Goal: Information Seeking & Learning: Understand process/instructions

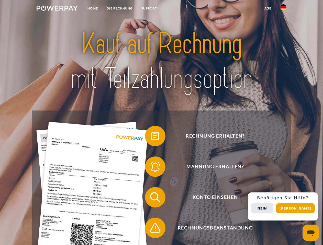
click at [57, 9] on img at bounding box center [57, 8] width 41 height 5
click at [283, 9] on img at bounding box center [283, 7] width 6 height 6
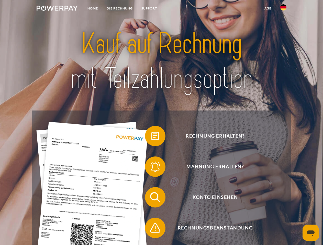
click at [268, 8] on link "agb" at bounding box center [268, 8] width 16 height 9
click at [151, 137] on span at bounding box center [148, 136] width 26 height 26
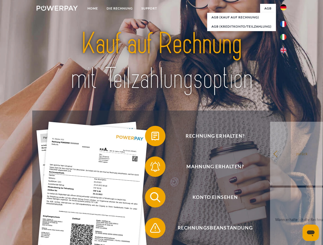
click at [151, 168] on span at bounding box center [148, 167] width 26 height 26
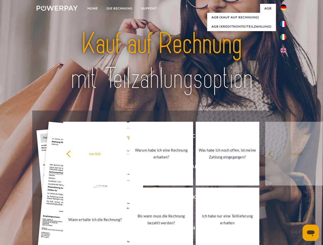
click at [151, 199] on link "Bis wann muss die Rechnung bezahlt werden?" at bounding box center [161, 220] width 64 height 64
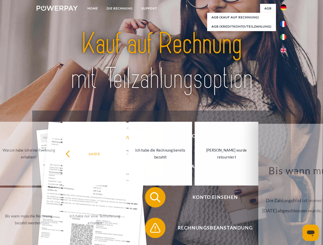
click at [151, 229] on span at bounding box center [148, 229] width 26 height 26
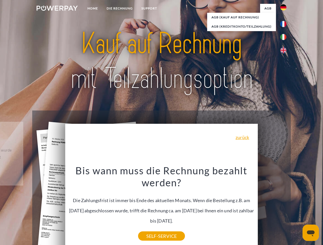
click at [285, 207] on div "Rechnung erhalten? Mahnung erhalten? Konto einsehen" at bounding box center [161, 213] width 258 height 205
click at [272, 208] on span "Konto einsehen" at bounding box center [214, 197] width 125 height 20
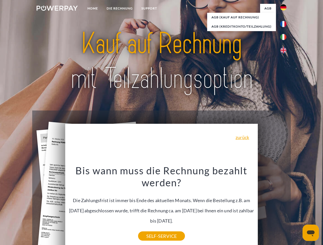
click at [297, 209] on header "Home DIE RECHNUNG SUPPORT" at bounding box center [161, 176] width 323 height 353
